Goal: Find specific page/section: Find specific page/section

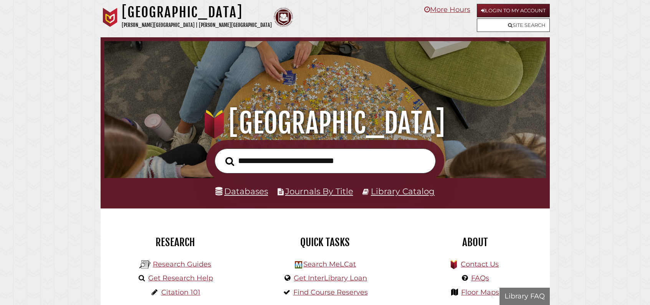
scroll to position [146, 438]
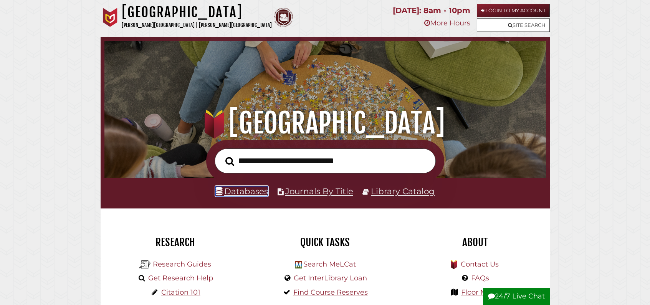
click at [251, 196] on link "Databases" at bounding box center [242, 191] width 53 height 10
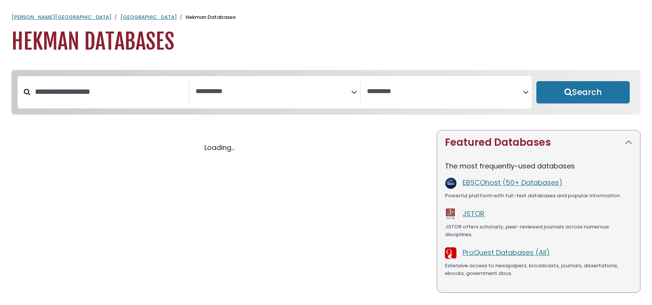
select select "Database Subject Filter"
select select "Database Vendors Filter"
select select "Database Subject Filter"
select select "Database Vendors Filter"
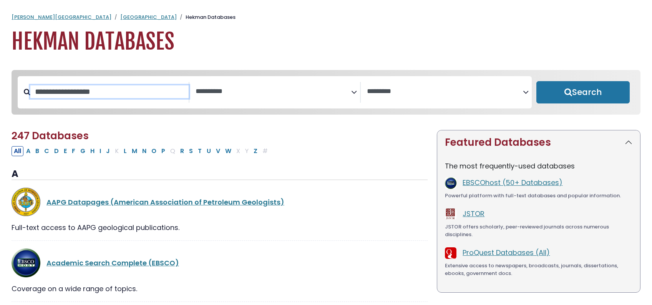
click at [91, 98] on input "Search database by title or keyword" at bounding box center [109, 91] width 158 height 13
type input "****"
click at [536, 81] on button "Search" at bounding box center [583, 92] width 94 height 22
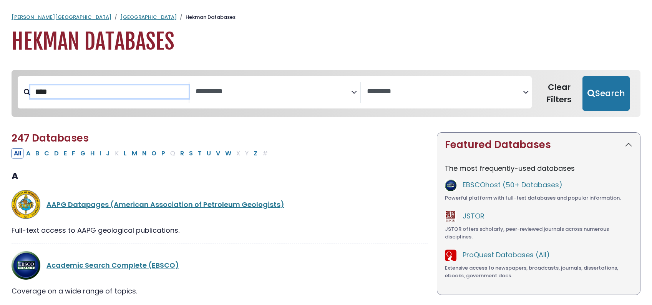
select select "Database Subject Filter"
select select "Database Vendors Filter"
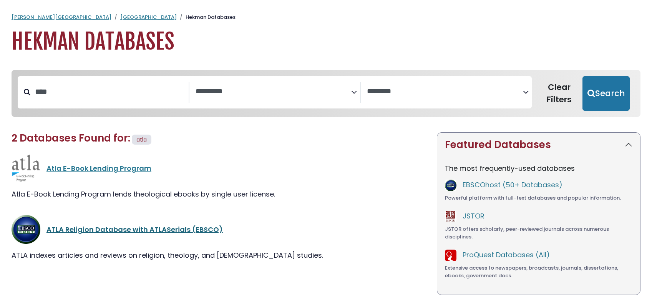
click at [109, 234] on link "ATLA Religion Database with ATLASerials (EBSCO)" at bounding box center [134, 229] width 176 height 10
select select "Database Subject Filter"
select select "Database Vendors Filter"
click at [91, 234] on link "ATLA Religion Database with ATLASerials (EBSCO)" at bounding box center [134, 229] width 176 height 10
